Goal: Transaction & Acquisition: Purchase product/service

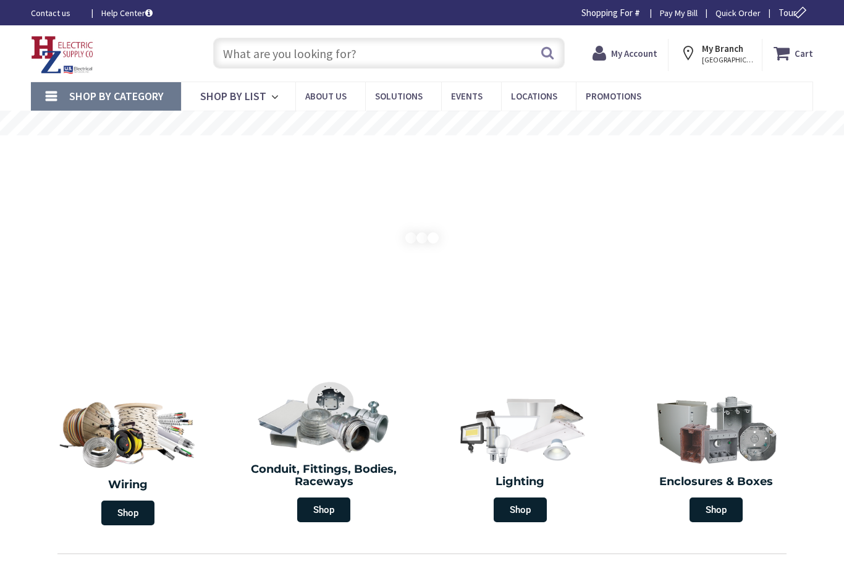
type input "[PERSON_NAME][GEOGRAPHIC_DATA], [GEOGRAPHIC_DATA], [GEOGRAPHIC_DATA]"
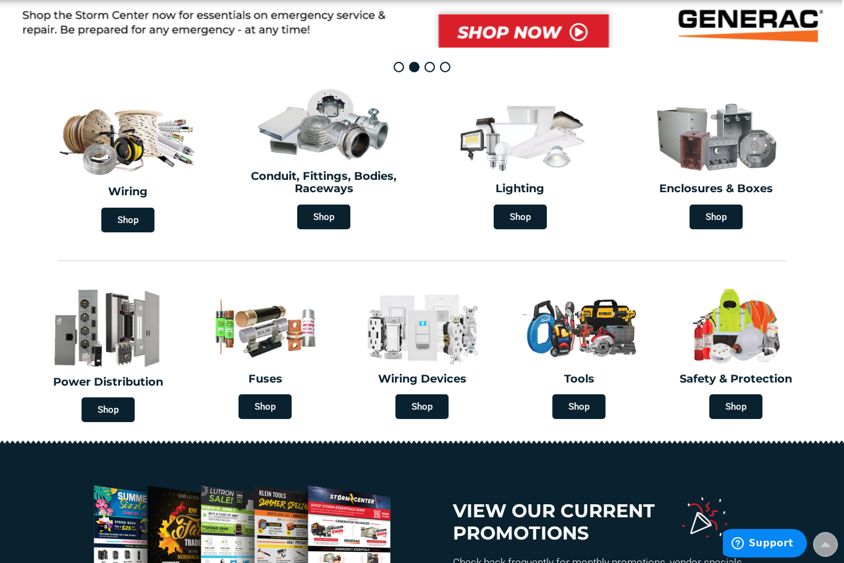
scroll to position [292, 0]
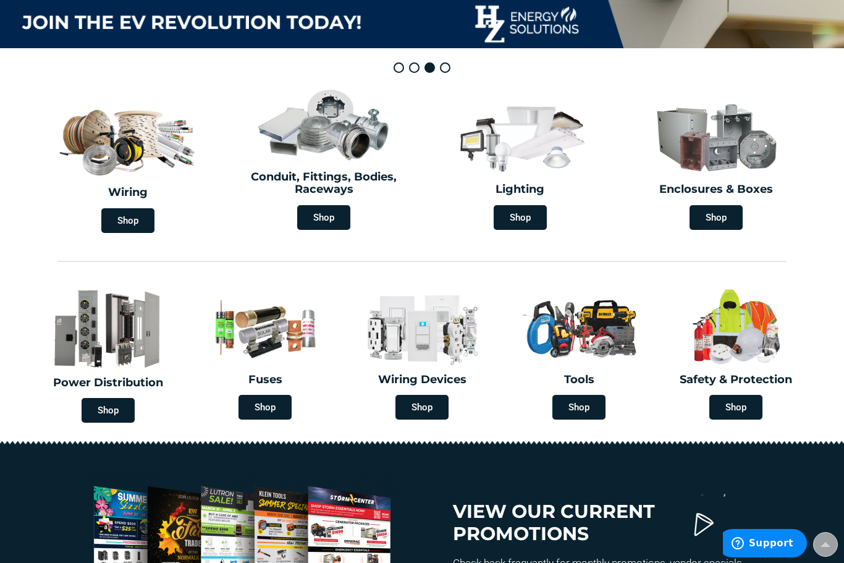
click at [129, 214] on span "Shop" at bounding box center [127, 220] width 53 height 25
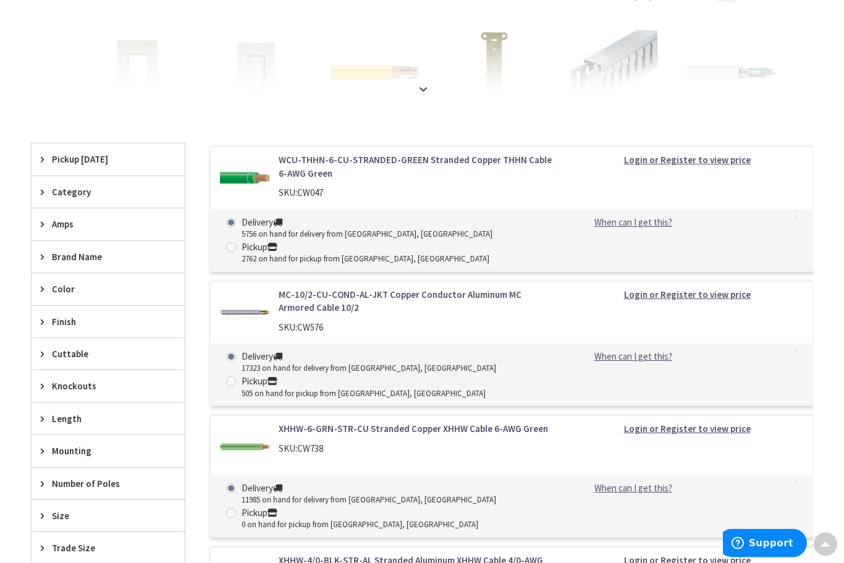
scroll to position [314, 0]
click at [73, 219] on span "Amps" at bounding box center [102, 223] width 101 height 13
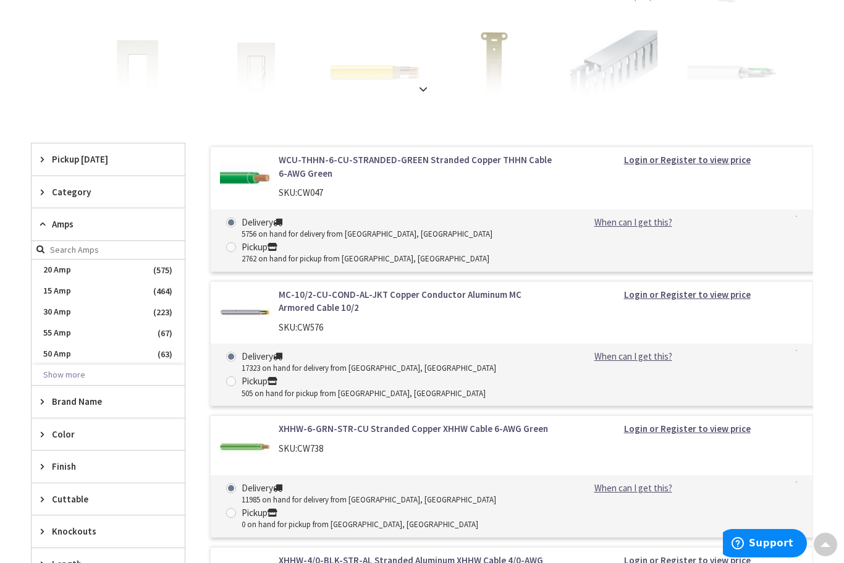
click at [73, 373] on button "Show more" at bounding box center [108, 374] width 153 height 21
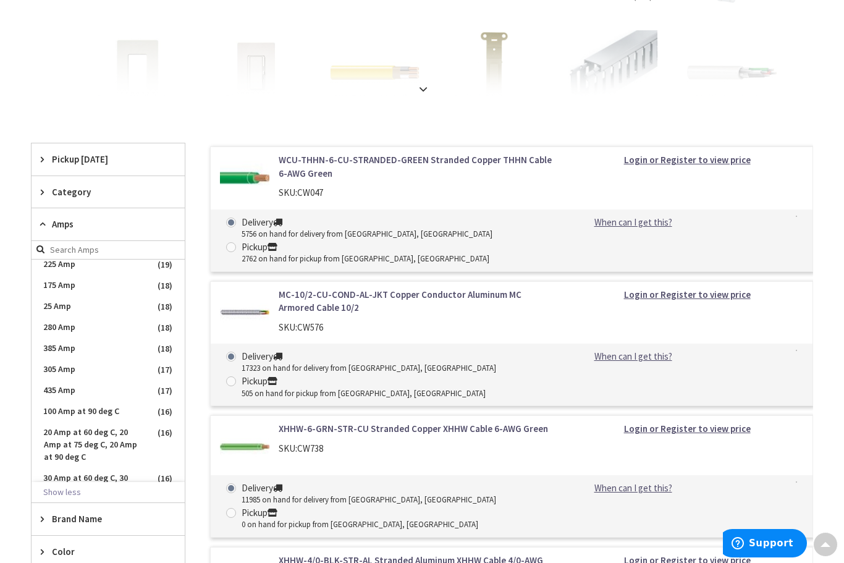
scroll to position [539, 0]
click at [122, 225] on span "Amps" at bounding box center [102, 223] width 101 height 13
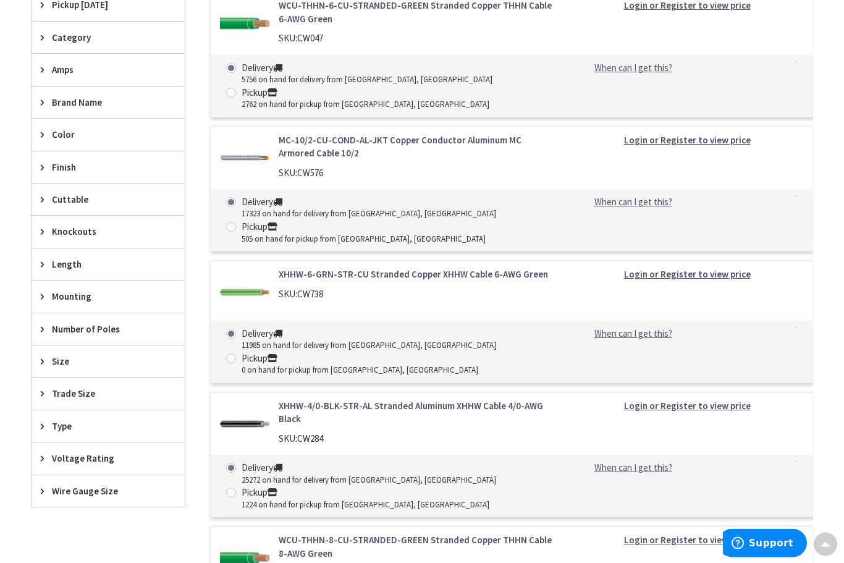
scroll to position [471, 0]
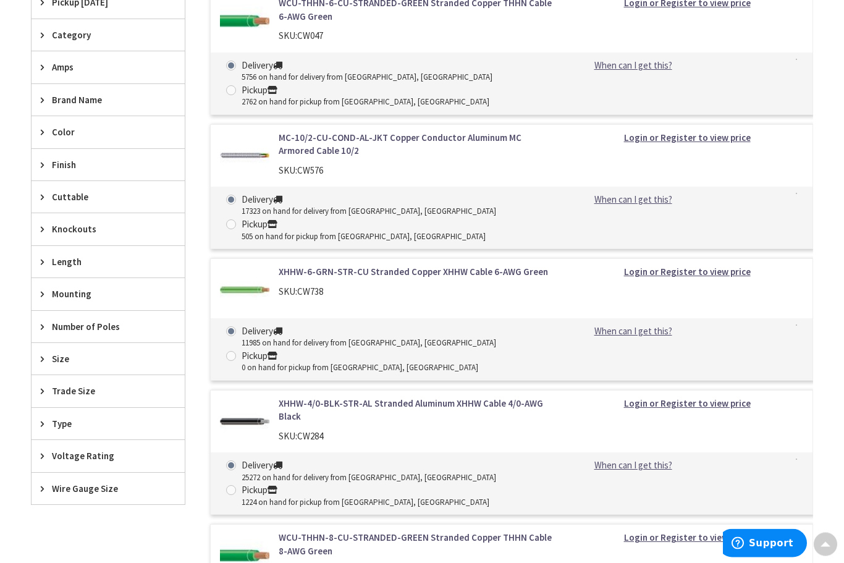
click at [97, 456] on span "Voltage Rating" at bounding box center [102, 456] width 101 height 13
click at [66, 499] on span "600 Volt" at bounding box center [108, 501] width 153 height 21
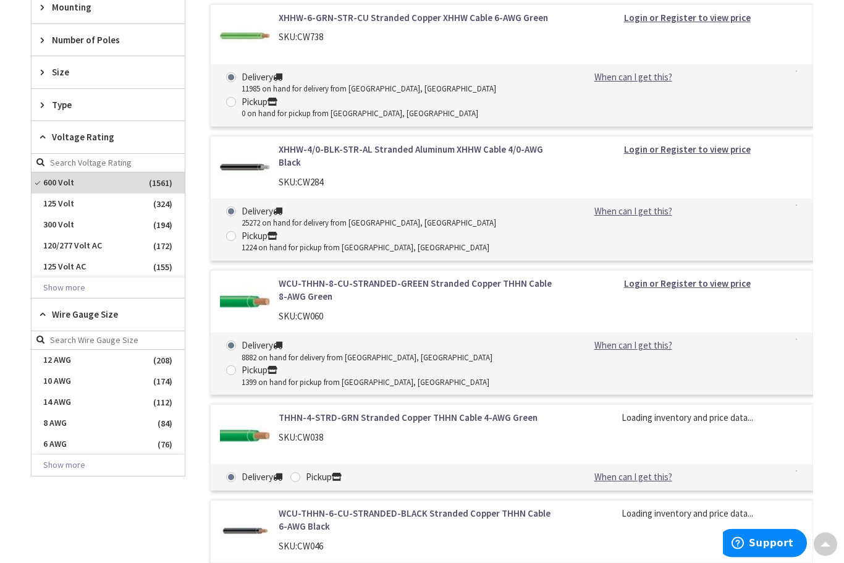
scroll to position [736, 0]
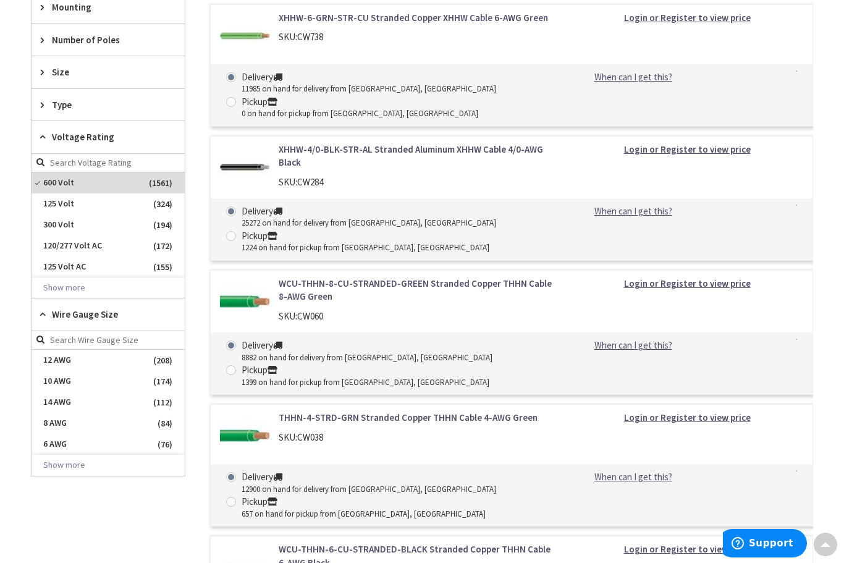
click at [63, 375] on span "10 AWG" at bounding box center [108, 381] width 153 height 21
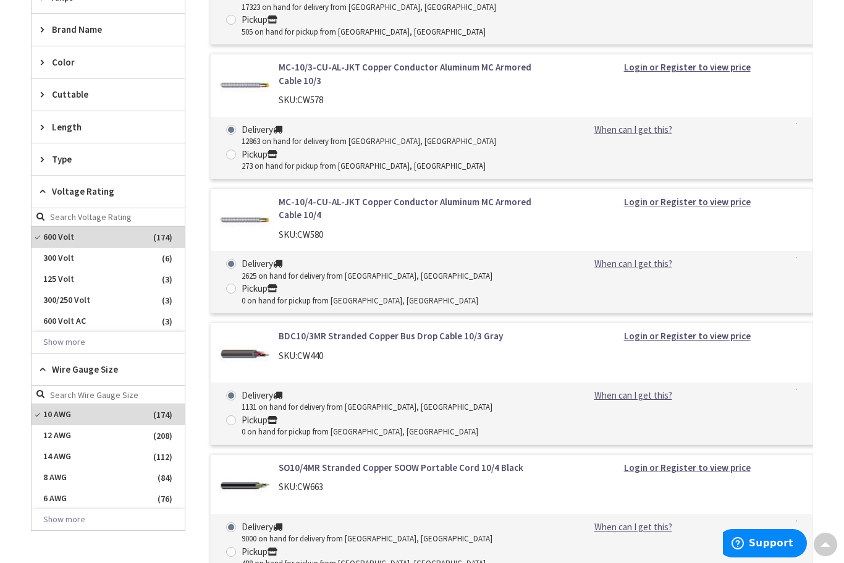
scroll to position [542, 0]
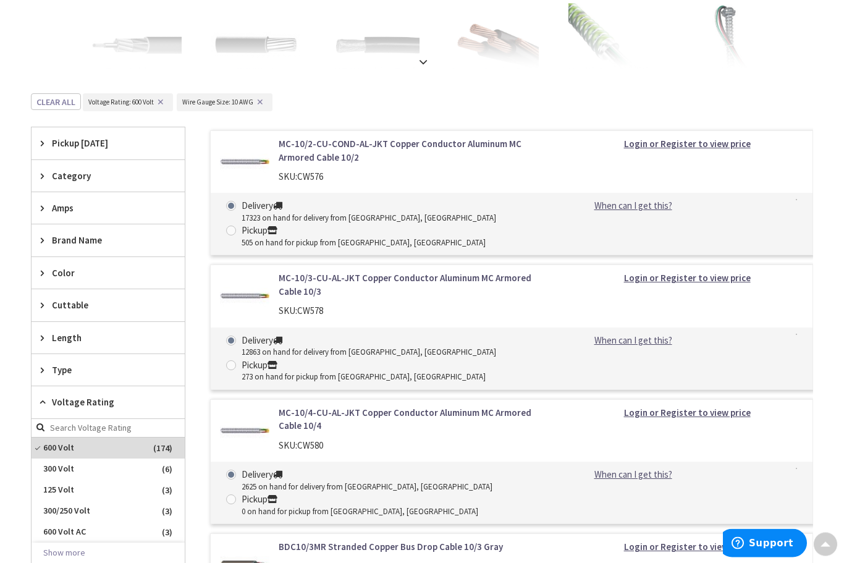
click at [106, 371] on span "Type" at bounding box center [102, 370] width 101 height 13
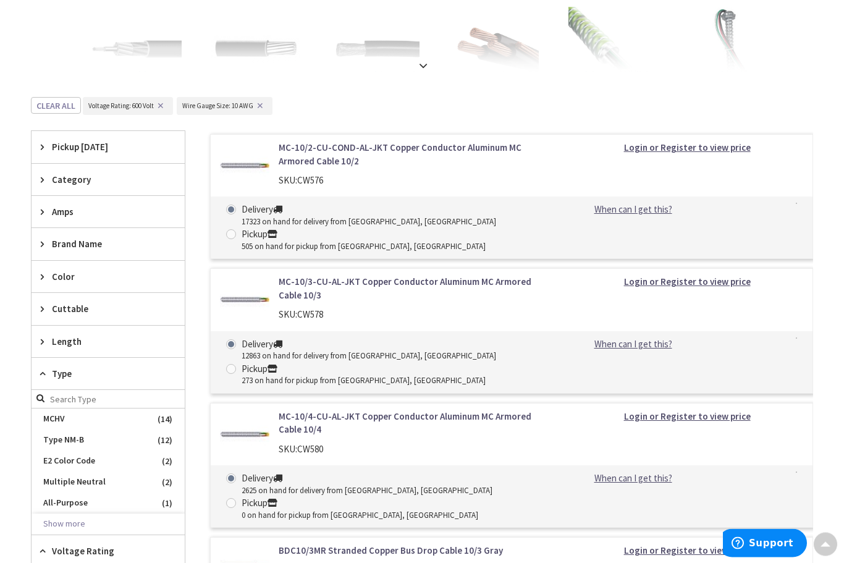
scroll to position [329, 0]
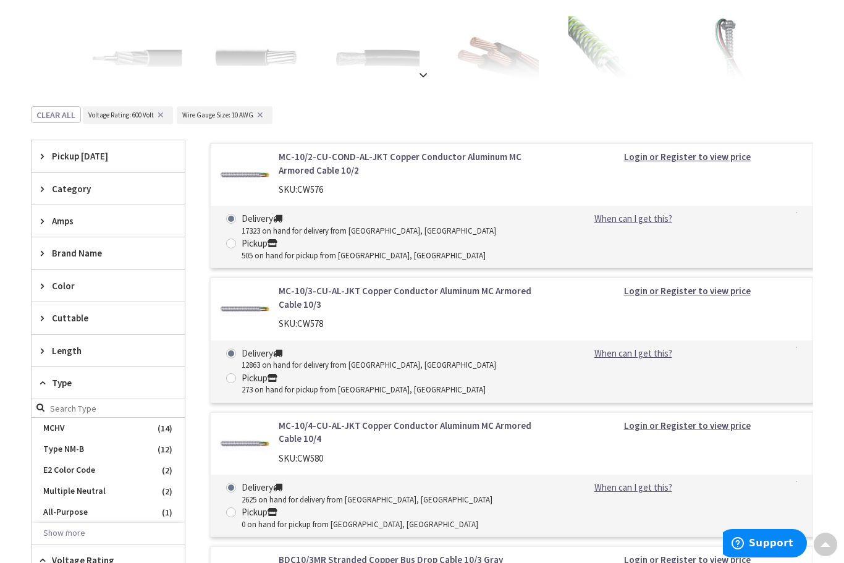
click at [70, 532] on button "Show more" at bounding box center [108, 533] width 153 height 21
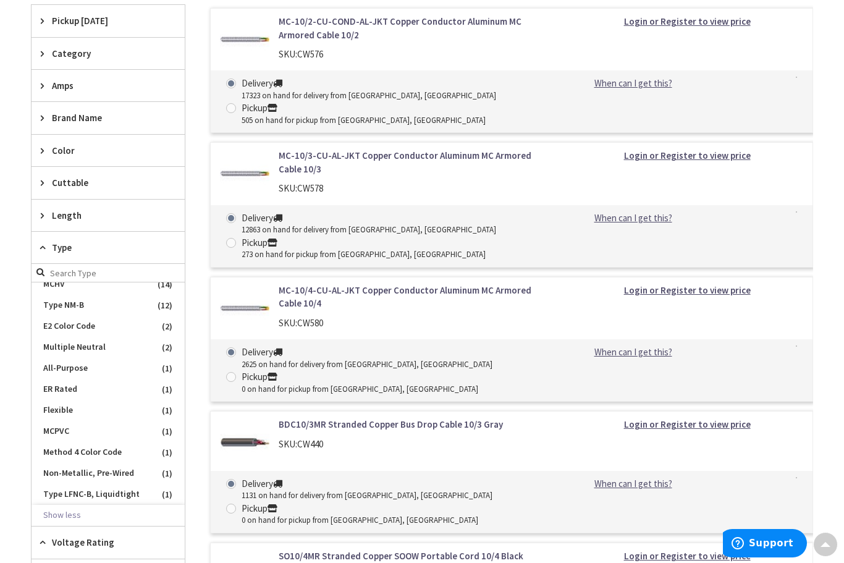
scroll to position [9, 0]
click at [118, 180] on span "Cuttable" at bounding box center [102, 182] width 101 height 13
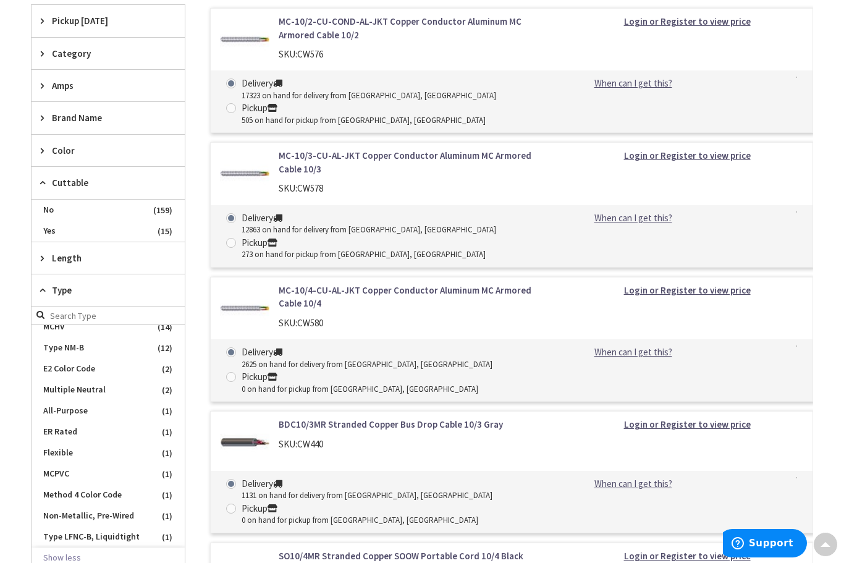
click at [55, 229] on span "Yes" at bounding box center [108, 231] width 153 height 21
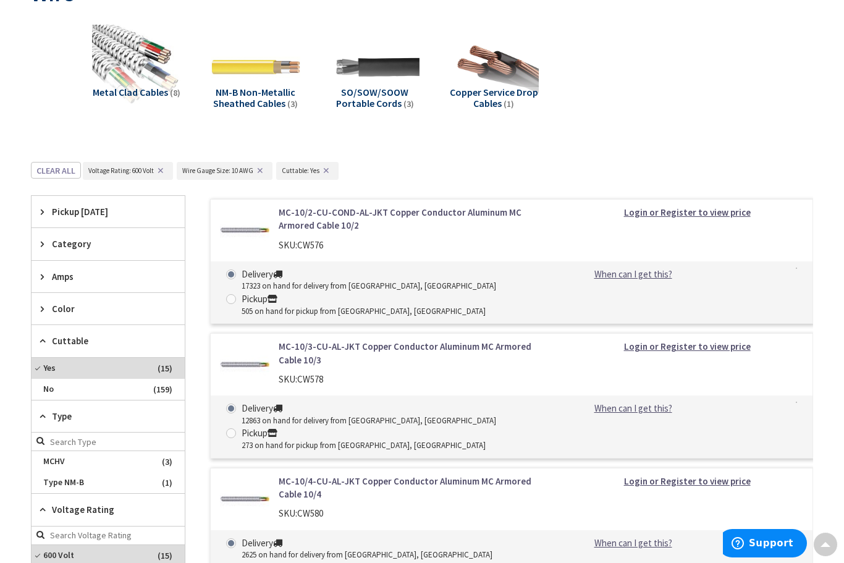
scroll to position [205, 0]
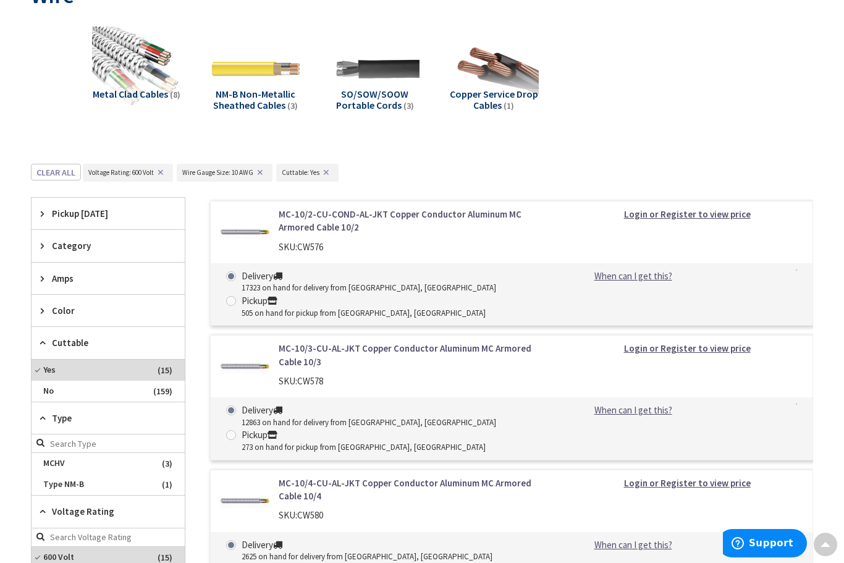
click at [125, 279] on span "Amps" at bounding box center [102, 278] width 101 height 13
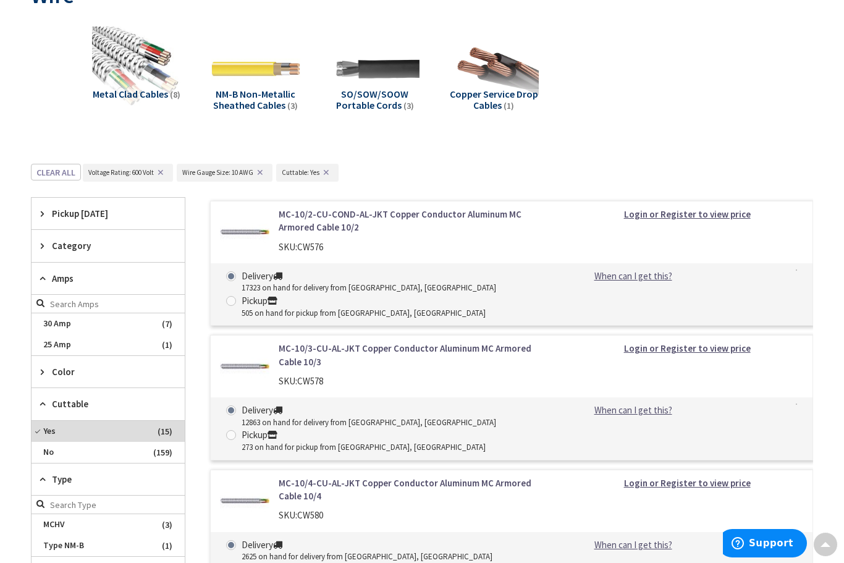
scroll to position [0, 0]
click at [67, 321] on span "30 Amp" at bounding box center [108, 323] width 153 height 21
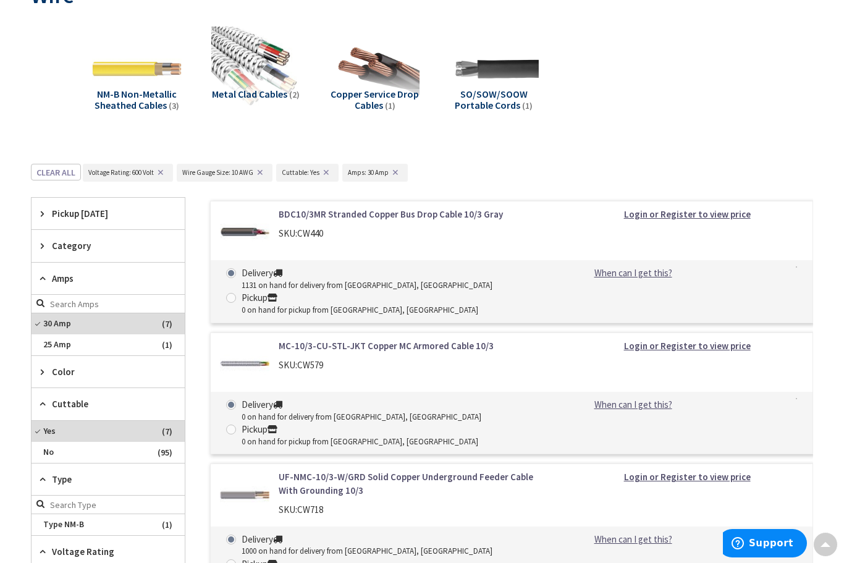
click at [133, 244] on span "Category" at bounding box center [102, 245] width 101 height 13
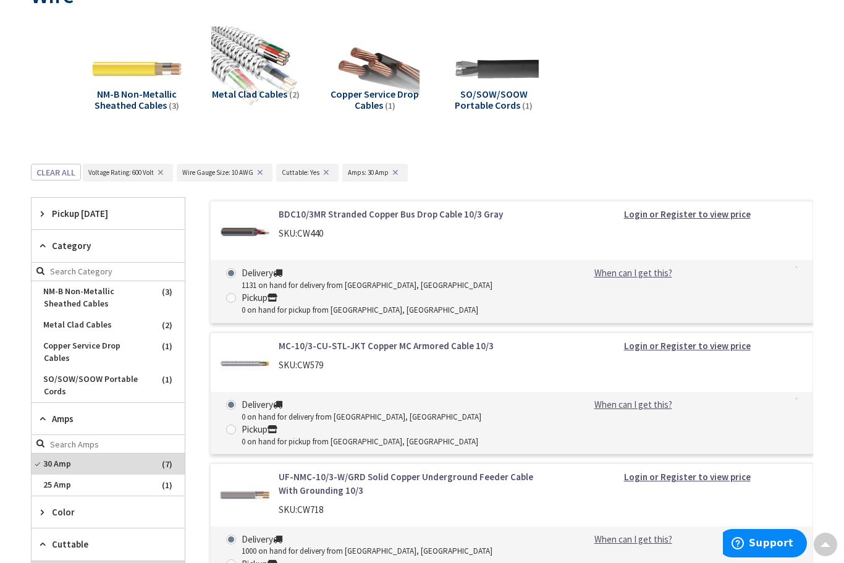
click at [74, 379] on span "SO/SOW/SOOW Portable Cords" at bounding box center [108, 385] width 153 height 33
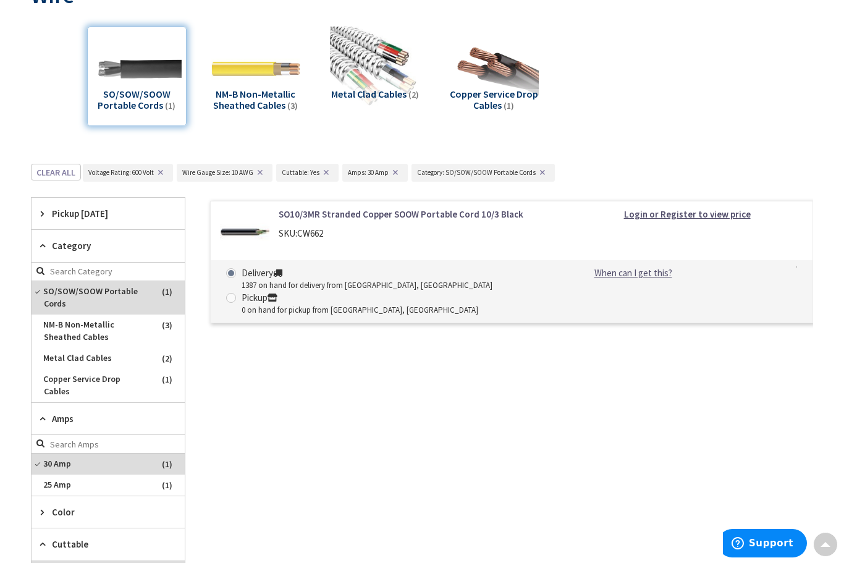
click at [305, 227] on span "CW662" at bounding box center [310, 233] width 26 height 12
click at [451, 217] on link "SO10/3MR Stranded Copper SOOW Portable Cord 10/3 Black" at bounding box center [416, 214] width 274 height 13
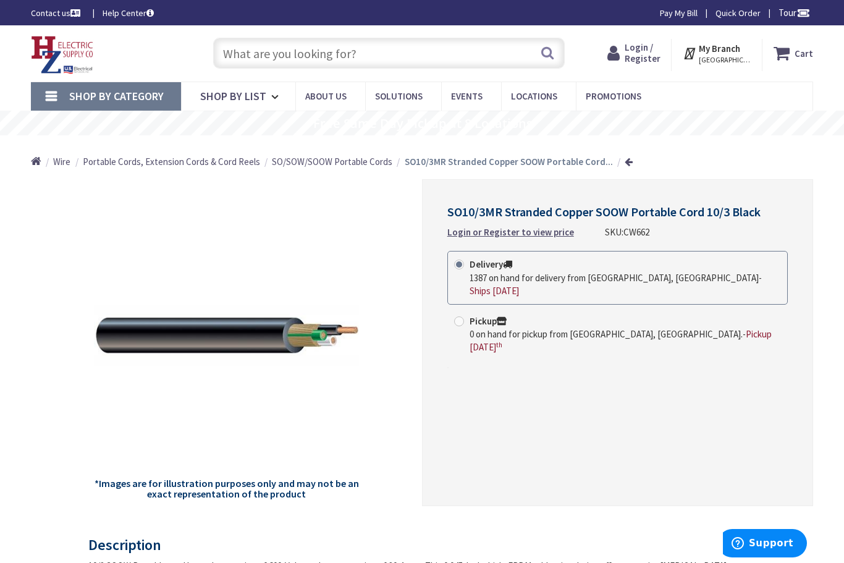
click at [259, 103] on link "Shop By List" at bounding box center [238, 96] width 114 height 28
click at [138, 98] on span "Shop By Category" at bounding box center [116, 96] width 95 height 14
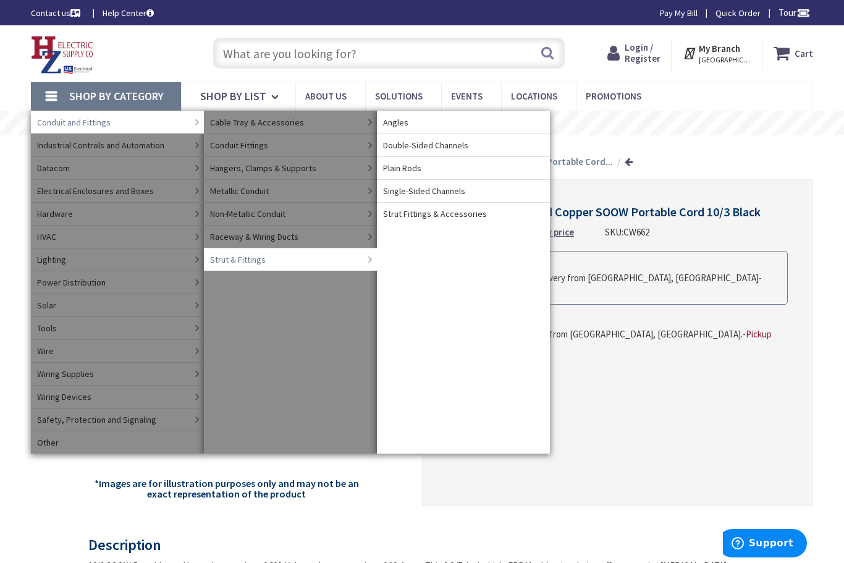
click at [434, 123] on link "Angles" at bounding box center [463, 122] width 173 height 23
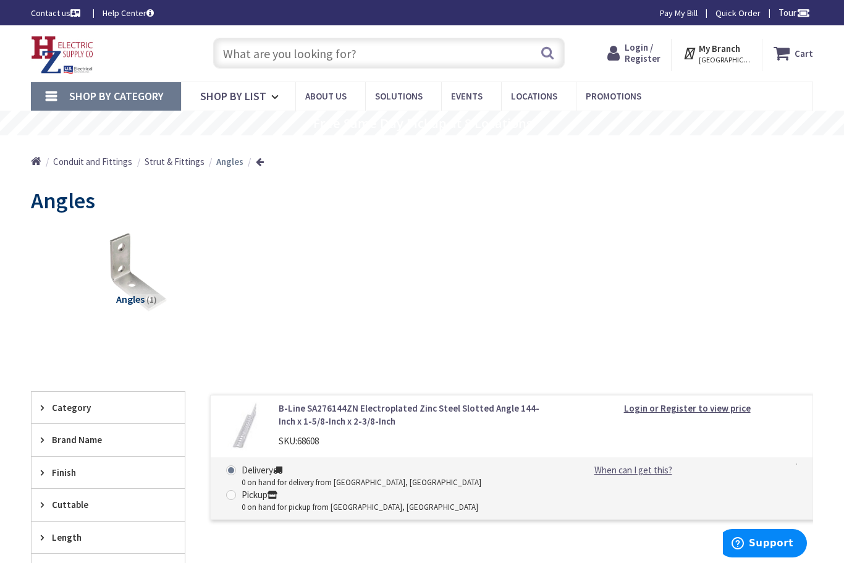
click at [76, 49] on img at bounding box center [62, 55] width 63 height 38
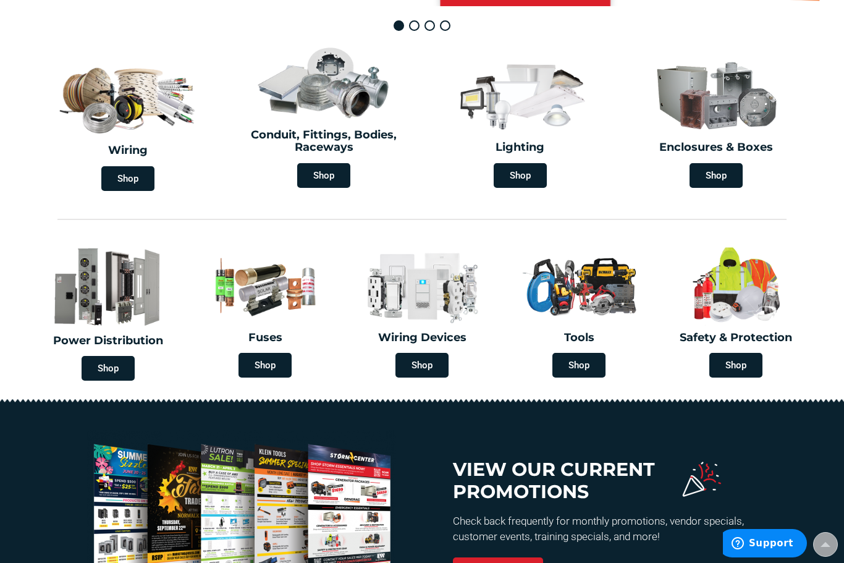
scroll to position [335, 0]
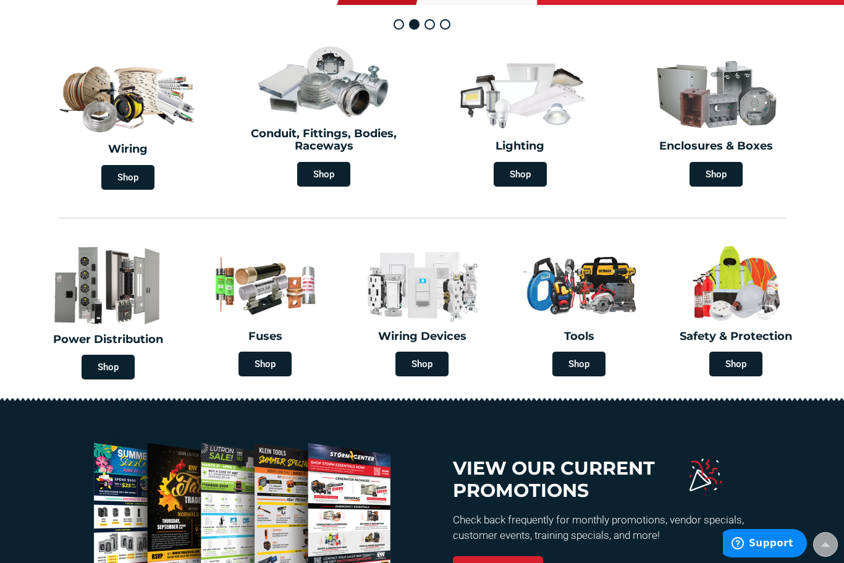
click at [327, 173] on span "Shop" at bounding box center [323, 174] width 53 height 25
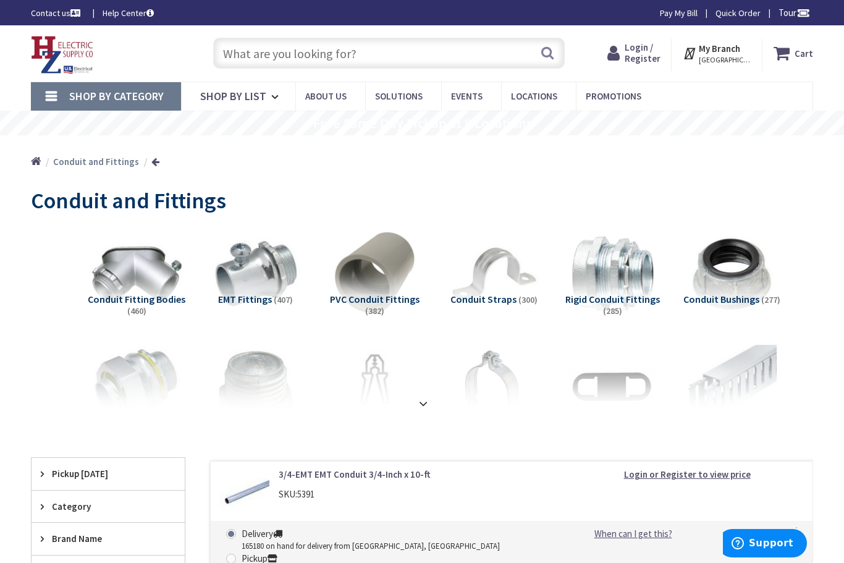
click at [424, 405] on strong at bounding box center [423, 404] width 15 height 14
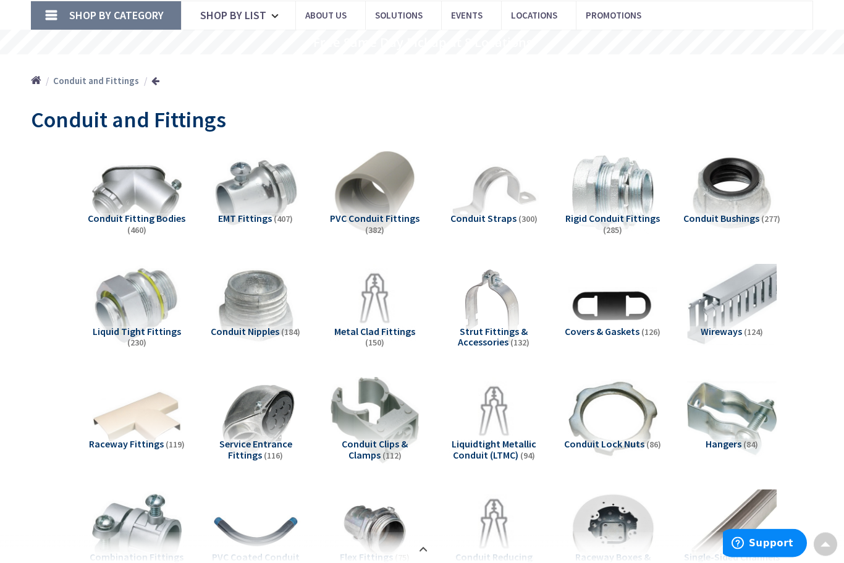
scroll to position [69, 0]
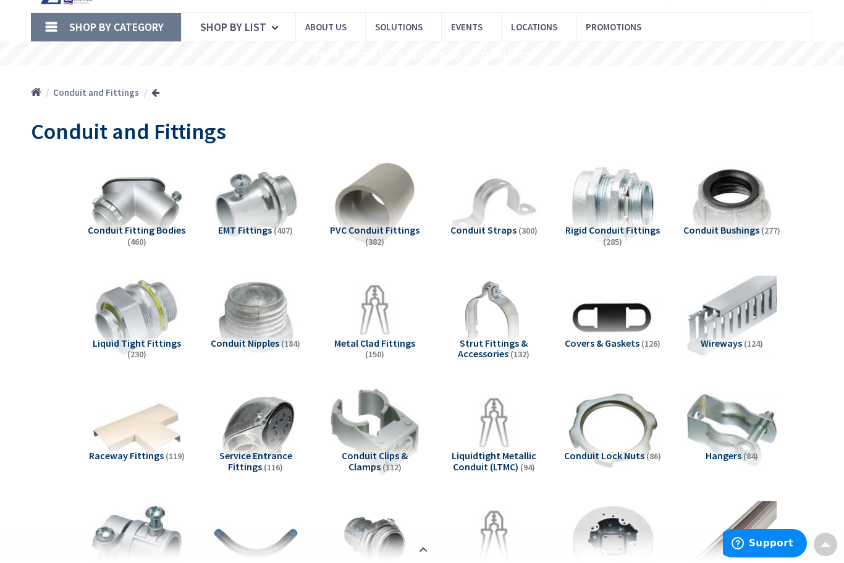
click at [149, 323] on img at bounding box center [137, 318] width 90 height 90
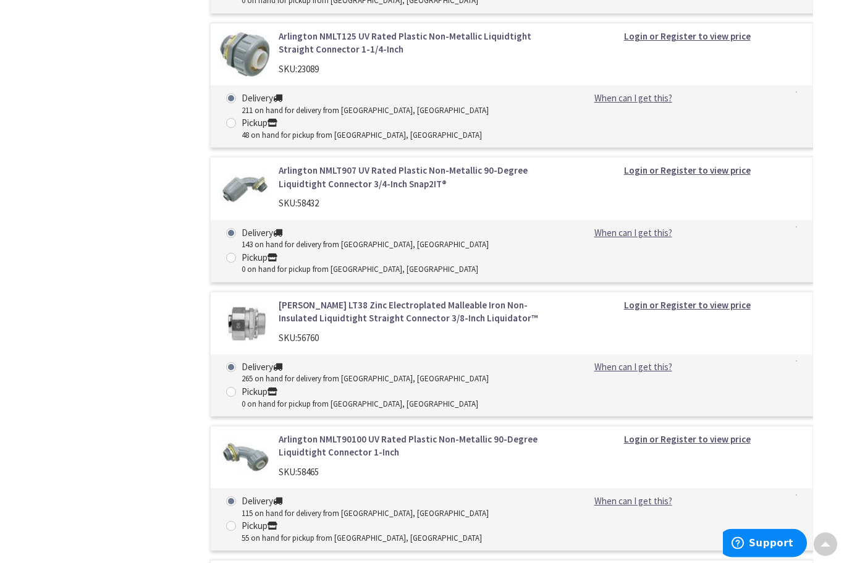
scroll to position [3932, 0]
